Goal: Task Accomplishment & Management: Manage account settings

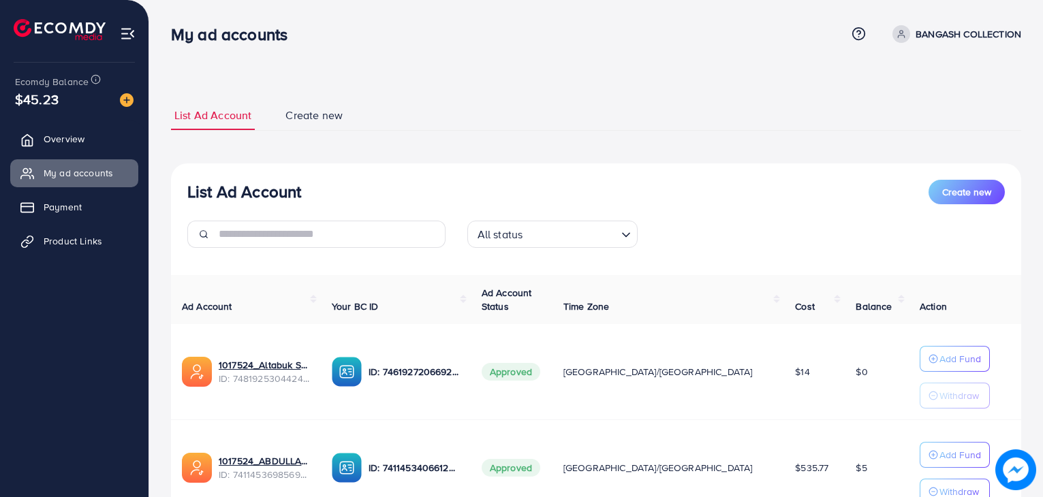
scroll to position [116, 0]
click at [310, 465] on link "1017524_ABDULLAH_1725613549081" at bounding box center [264, 462] width 91 height 14
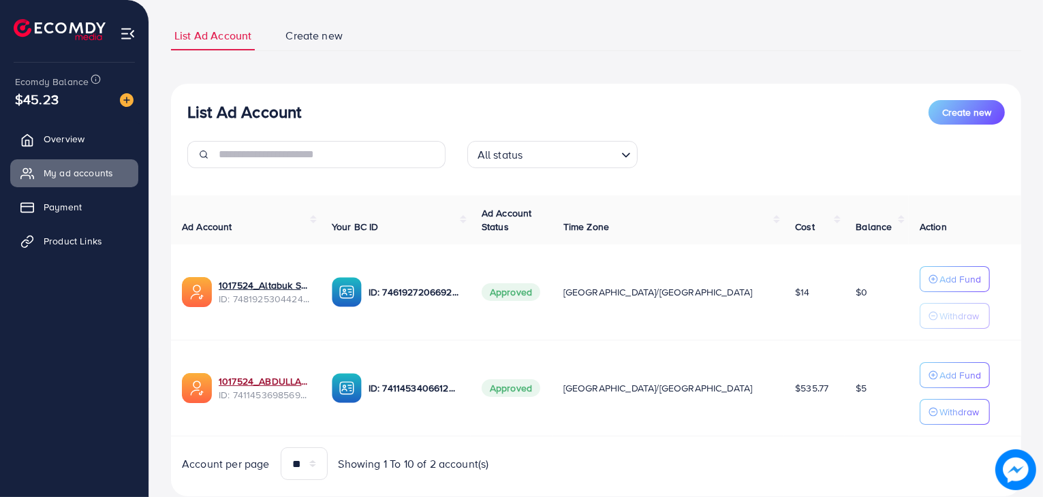
scroll to position [116, 0]
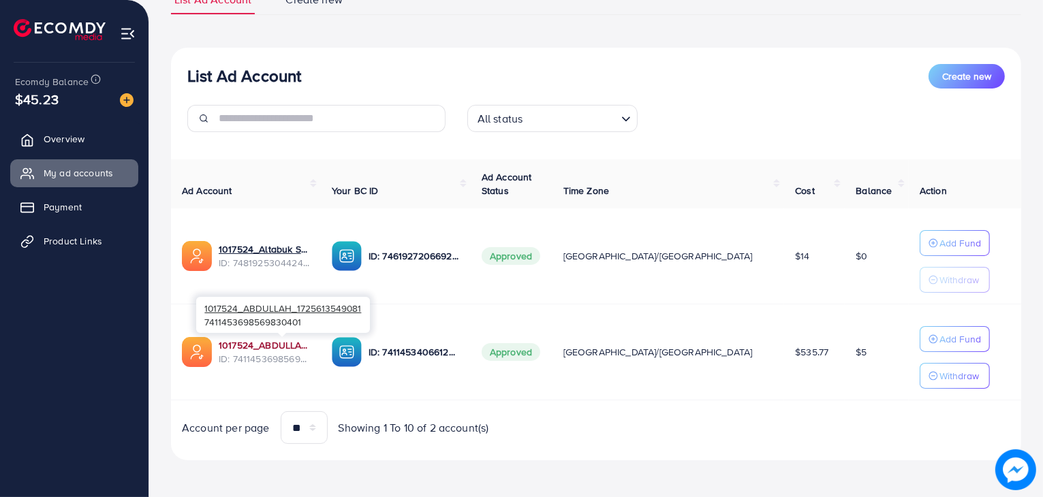
click at [285, 350] on link "1017524_ABDULLAH_1725613549081" at bounding box center [264, 346] width 91 height 14
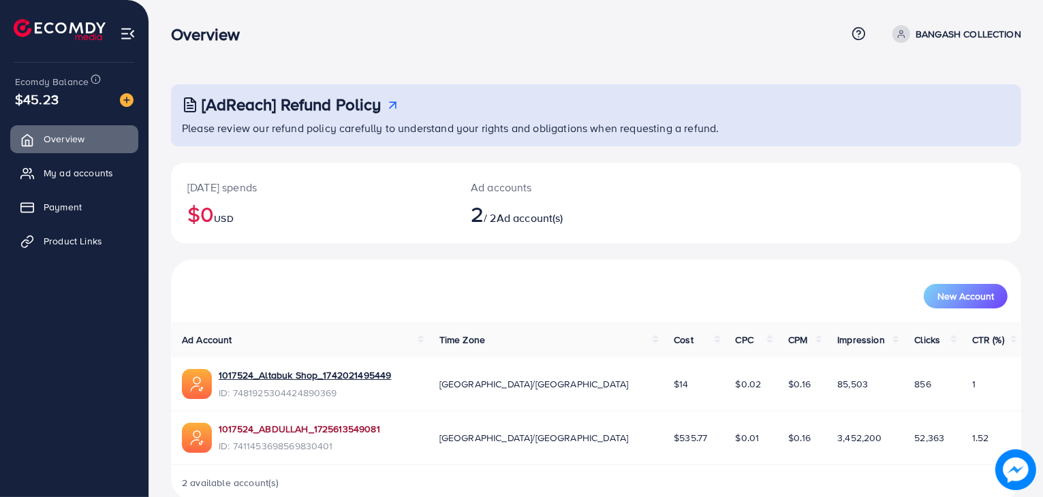
click at [277, 434] on link "1017524_ABDULLAH_1725613549081" at bounding box center [300, 430] width 162 height 14
